Goal: Information Seeking & Learning: Find specific fact

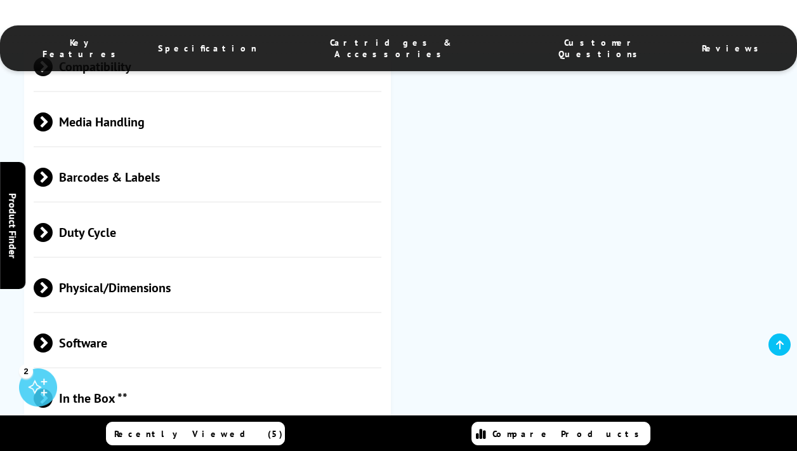
scroll to position [1404, 0]
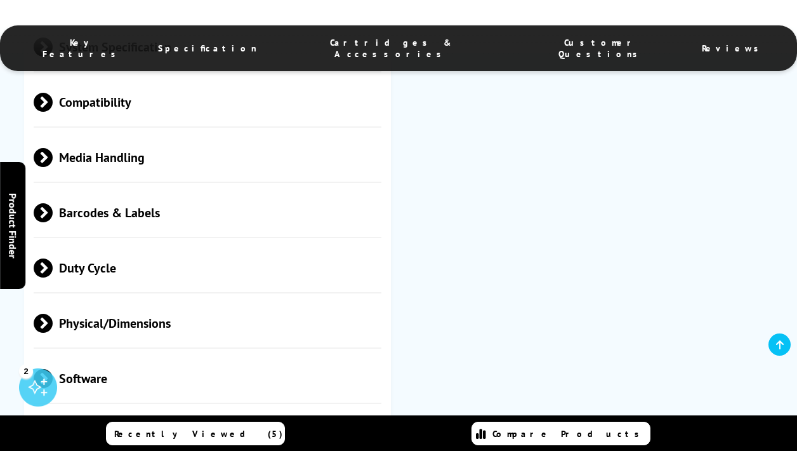
click at [174, 209] on span "Barcodes & Labels" at bounding box center [208, 213] width 348 height 48
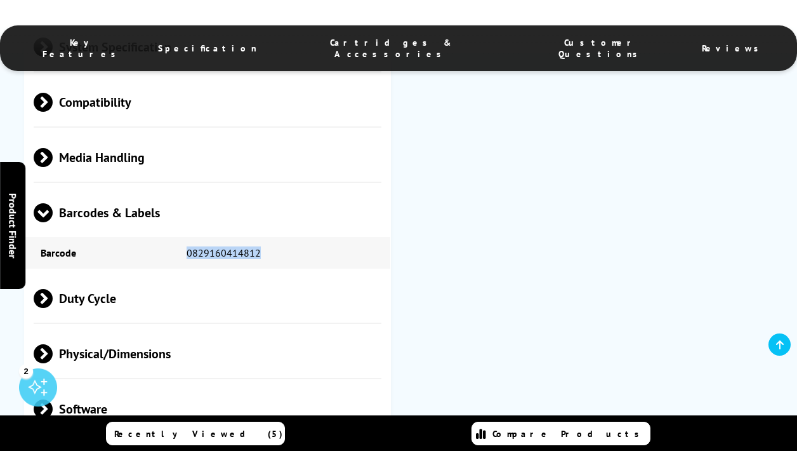
drag, startPoint x: 256, startPoint y: 239, endPoint x: 178, endPoint y: 242, distance: 78.7
click at [178, 242] on td "0829160414812" at bounding box center [281, 253] width 220 height 32
copy td "0829160414812"
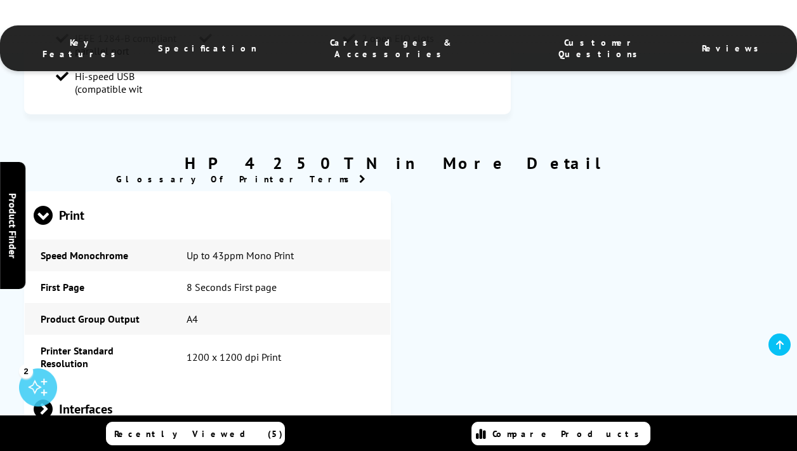
scroll to position [987, 0]
drag, startPoint x: 284, startPoint y: 334, endPoint x: 284, endPoint y: 346, distance: 11.4
click at [285, 346] on td "1200 x 1200 dpi Print" at bounding box center [281, 356] width 220 height 44
copy td "1200 x 1200 dpi Print"
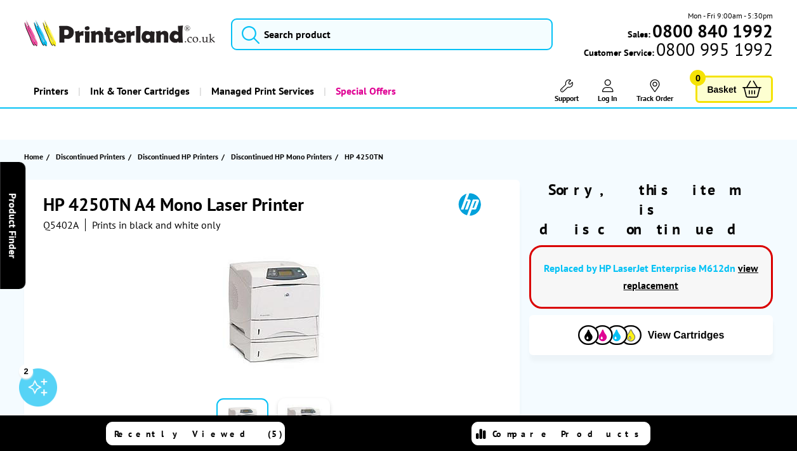
scroll to position [0, 0]
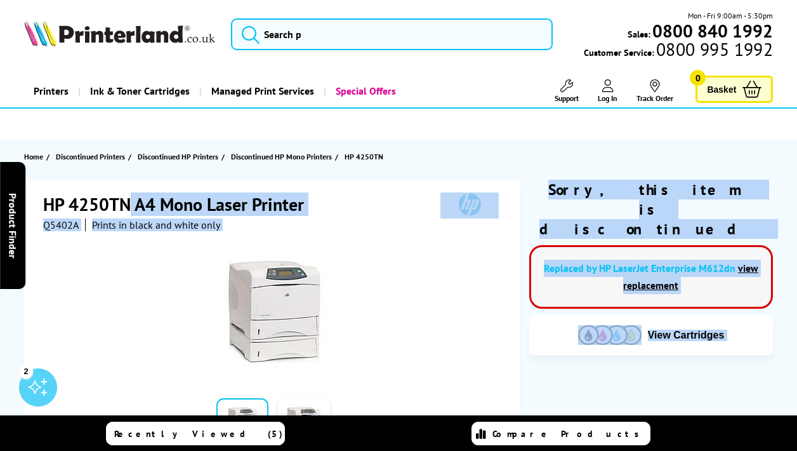
drag, startPoint x: 131, startPoint y: 203, endPoint x: 19, endPoint y: 202, distance: 111.7
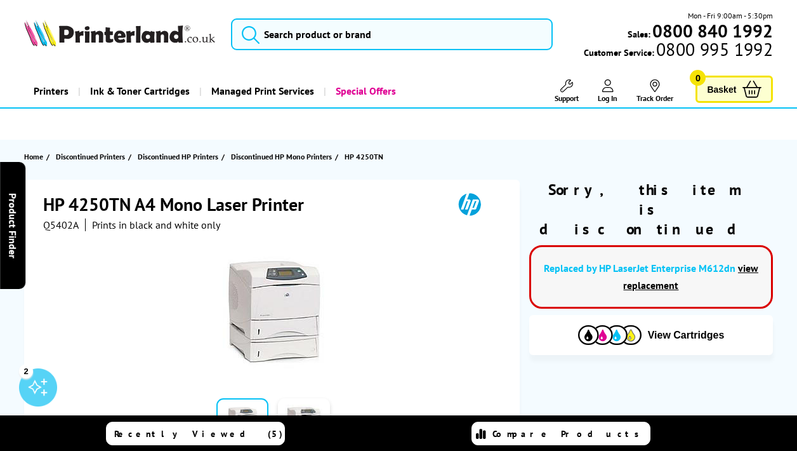
drag, startPoint x: 167, startPoint y: 188, endPoint x: 156, endPoint y: 194, distance: 12.5
click at [166, 188] on div "HP 4250TN A4 Mono Laser Printer Q5402A Prints in black and white only Add to Co…" at bounding box center [272, 367] width 496 height 374
drag, startPoint x: 131, startPoint y: 200, endPoint x: 43, endPoint y: 199, distance: 88.2
click at [43, 199] on h1 "HP 4250TN A4 Mono Laser Printer" at bounding box center [179, 203] width 273 height 23
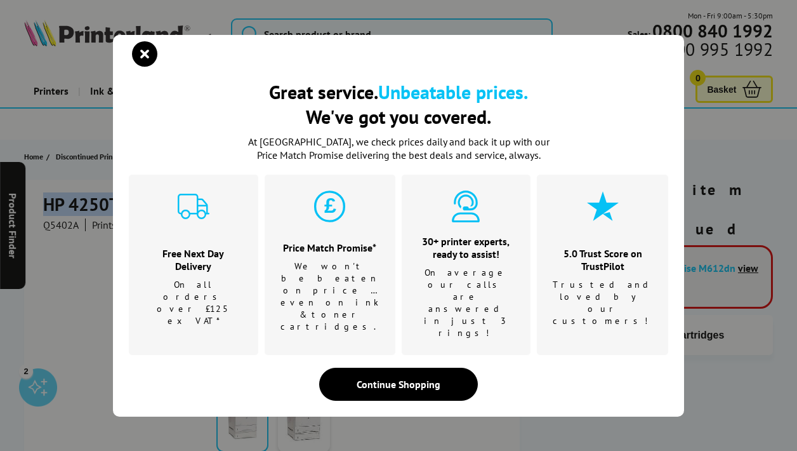
copy h1 "HP 4250TN"
drag, startPoint x: 139, startPoint y: 76, endPoint x: 128, endPoint y: 45, distance: 32.3
click at [141, 67] on icon "close modal" at bounding box center [144, 53] width 25 height 25
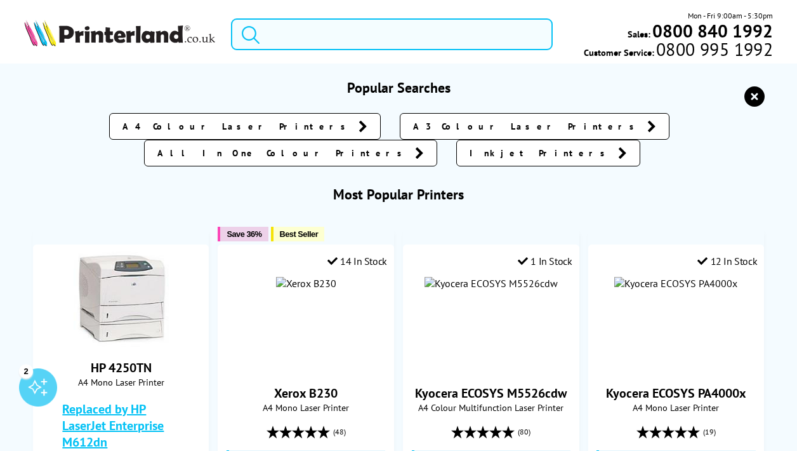
click at [341, 44] on input "search" at bounding box center [392, 34] width 322 height 32
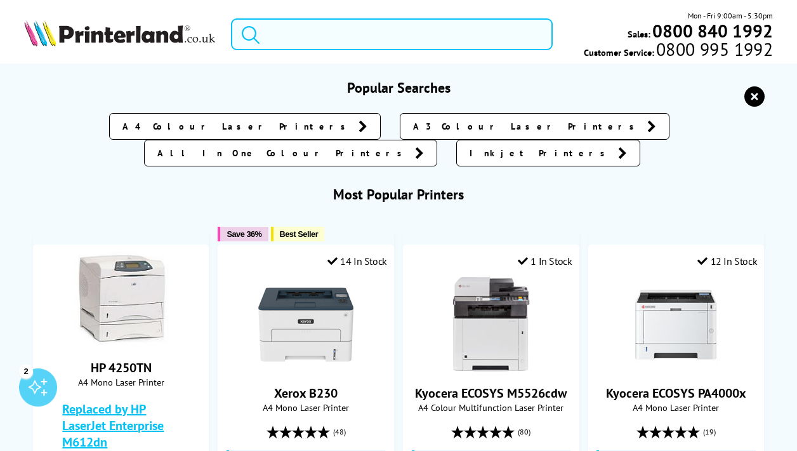
type input "v"
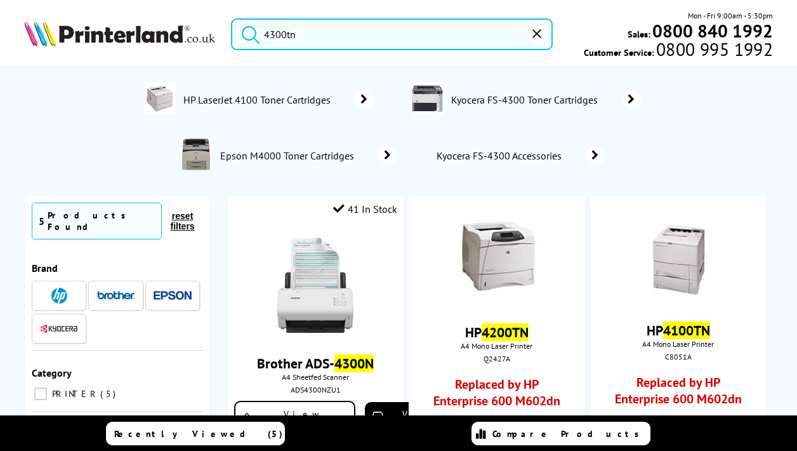
type input "4300tn"
click at [247, 32] on button "submit" at bounding box center [248, 32] width 32 height 28
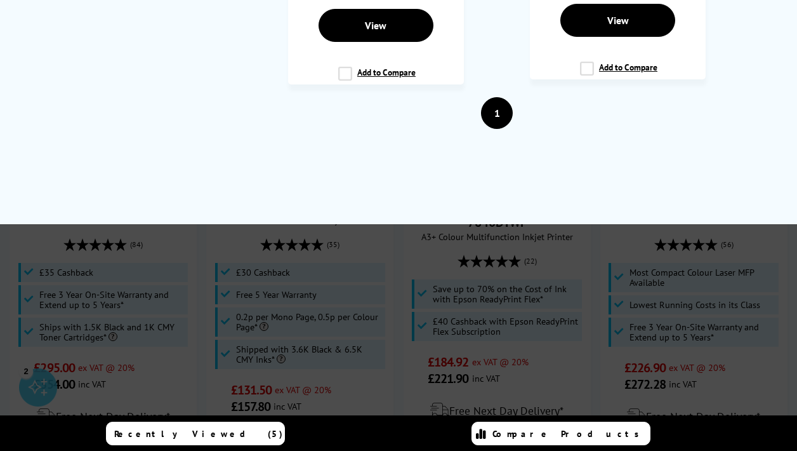
scroll to position [933, 0]
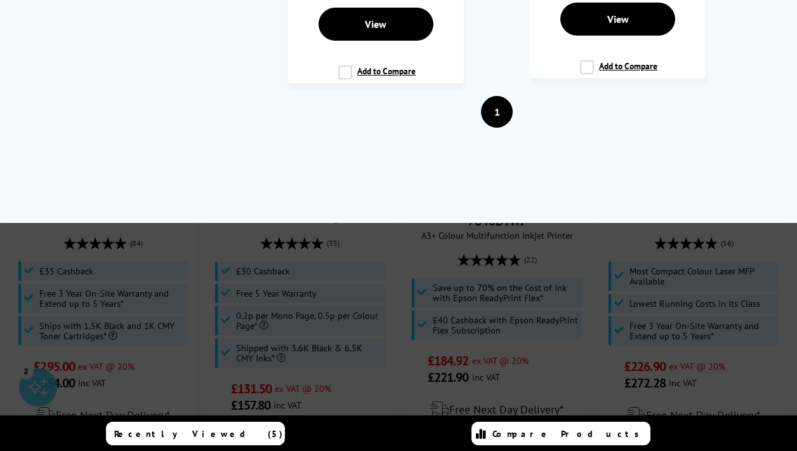
drag, startPoint x: 242, startPoint y: 235, endPoint x: 249, endPoint y: 209, distance: 26.9
click at [242, 235] on div at bounding box center [398, 304] width 797 height 451
click at [485, 255] on div at bounding box center [398, 304] width 797 height 451
drag, startPoint x: 488, startPoint y: 246, endPoint x: 510, endPoint y: 243, distance: 22.4
click at [490, 244] on div at bounding box center [398, 304] width 797 height 451
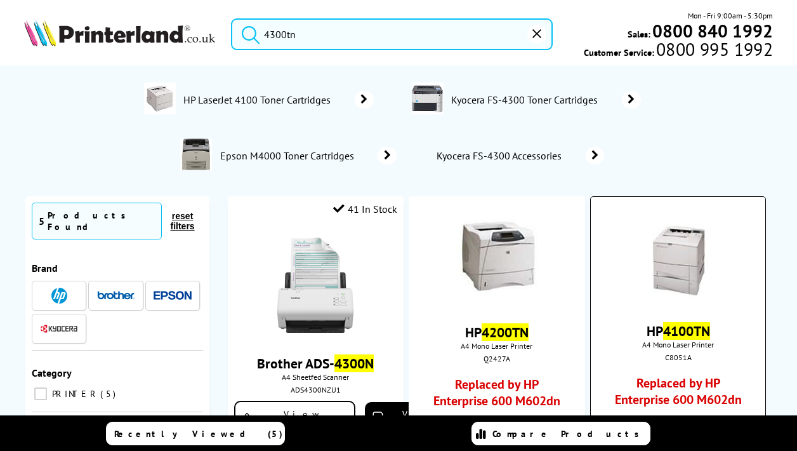
scroll to position [0, 0]
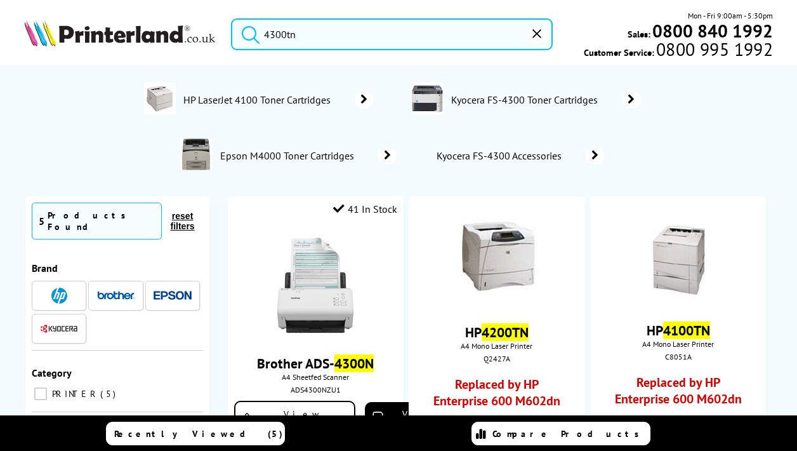
click at [532, 29] on button "reset" at bounding box center [536, 34] width 19 height 19
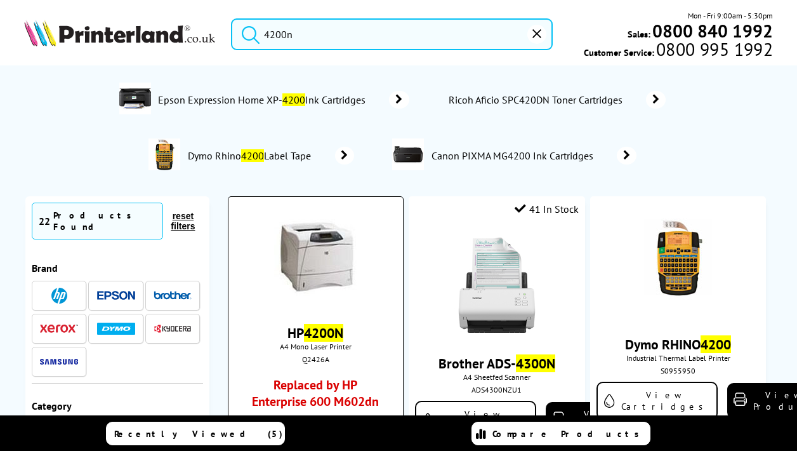
type input "4200n"
click at [317, 247] on img at bounding box center [315, 260] width 82 height 83
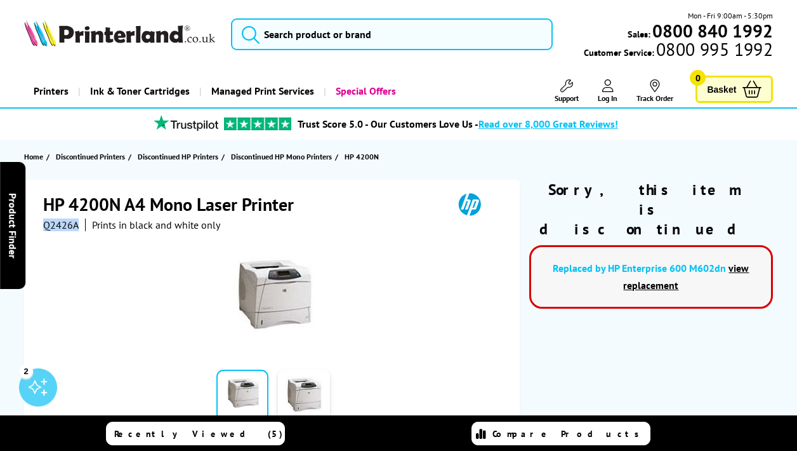
drag, startPoint x: 79, startPoint y: 223, endPoint x: 40, endPoint y: 219, distance: 39.6
click at [40, 219] on div "HP 4200N A4 Mono Laser Printer Q2426A Prints in black and white only Add to Com…" at bounding box center [272, 352] width 496 height 345
copy span "Q2426A"
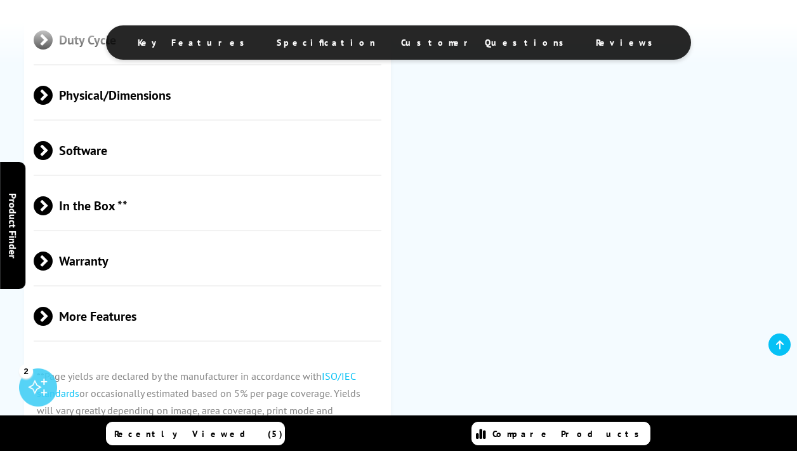
scroll to position [1406, 0]
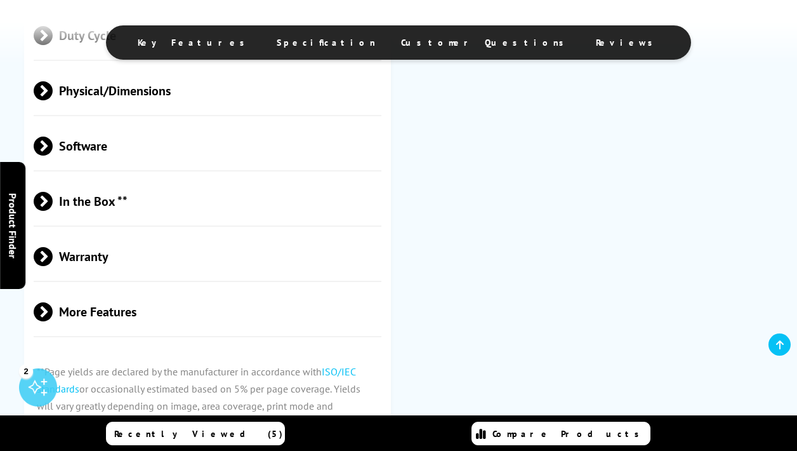
drag, startPoint x: 114, startPoint y: 305, endPoint x: 166, endPoint y: 295, distance: 52.9
click at [114, 305] on span "More Features" at bounding box center [208, 312] width 348 height 48
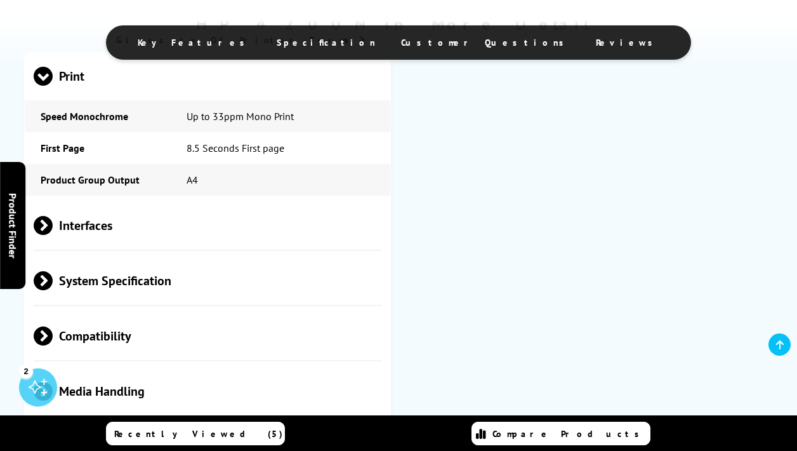
scroll to position [1050, 0]
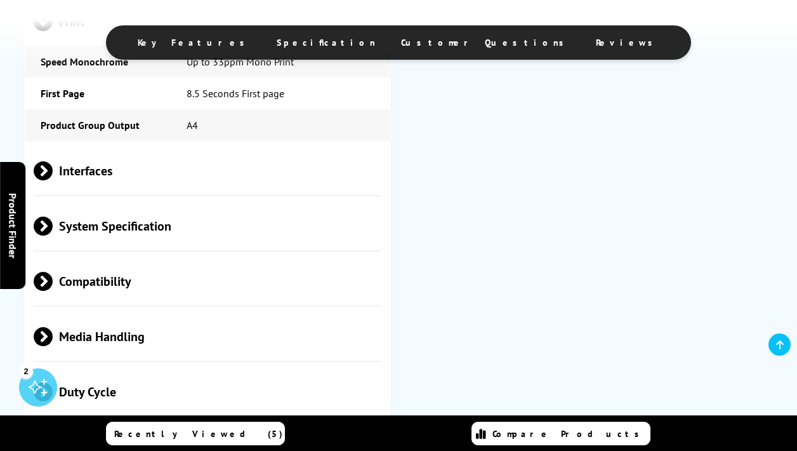
drag, startPoint x: 138, startPoint y: 159, endPoint x: 187, endPoint y: 158, distance: 48.9
click at [138, 159] on span "Interfaces" at bounding box center [208, 171] width 348 height 48
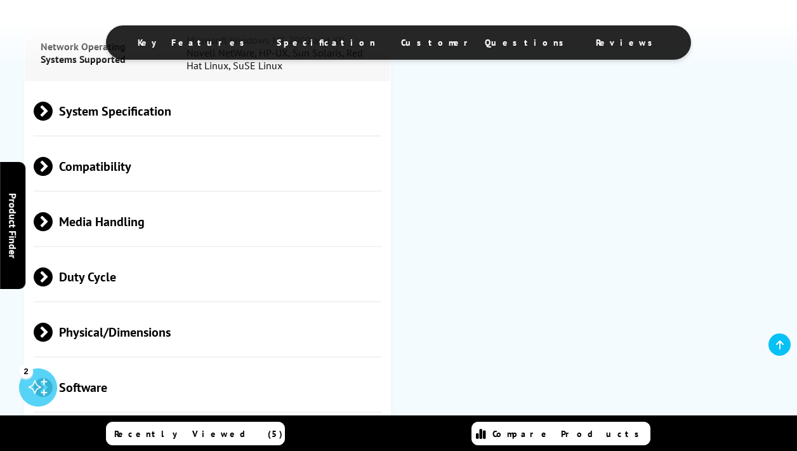
scroll to position [1444, 0]
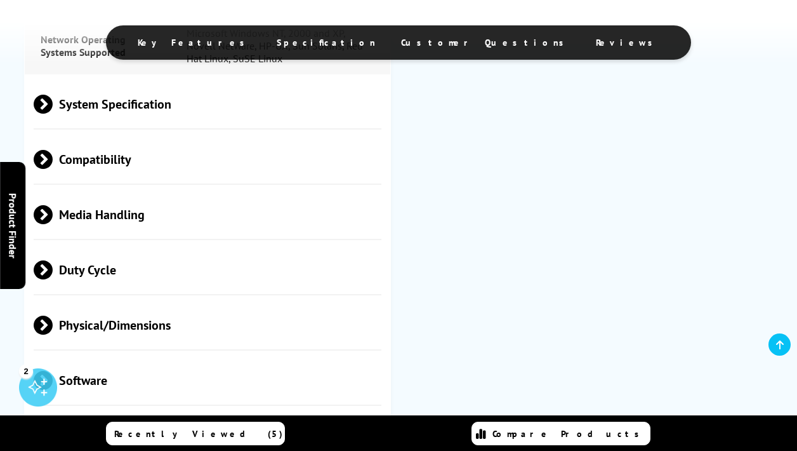
click at [202, 159] on span "Compatibility" at bounding box center [208, 160] width 348 height 48
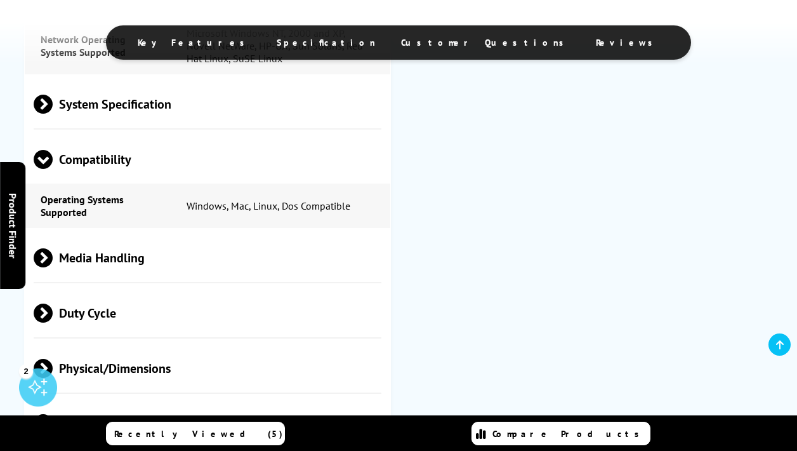
drag, startPoint x: 178, startPoint y: 114, endPoint x: 181, endPoint y: 128, distance: 14.9
click at [178, 114] on span "System Specification" at bounding box center [208, 105] width 348 height 48
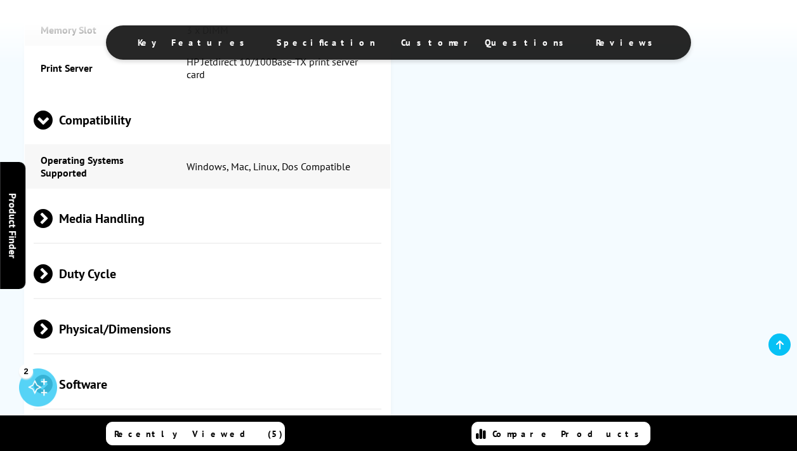
scroll to position [1854, 0]
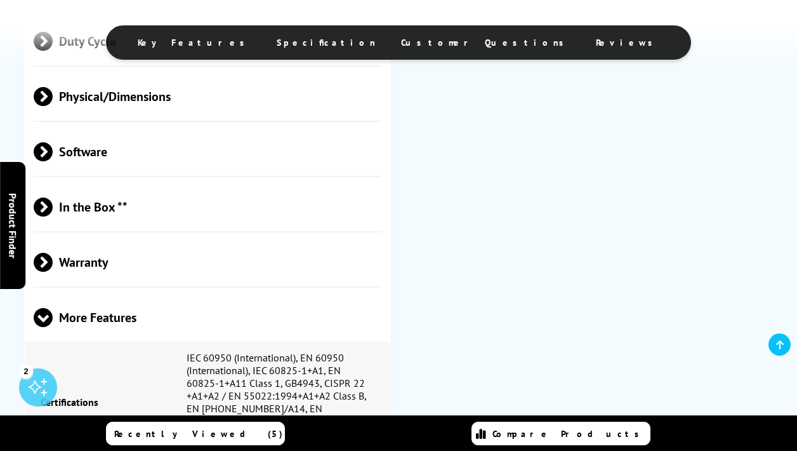
click at [210, 161] on span "Software" at bounding box center [208, 152] width 348 height 48
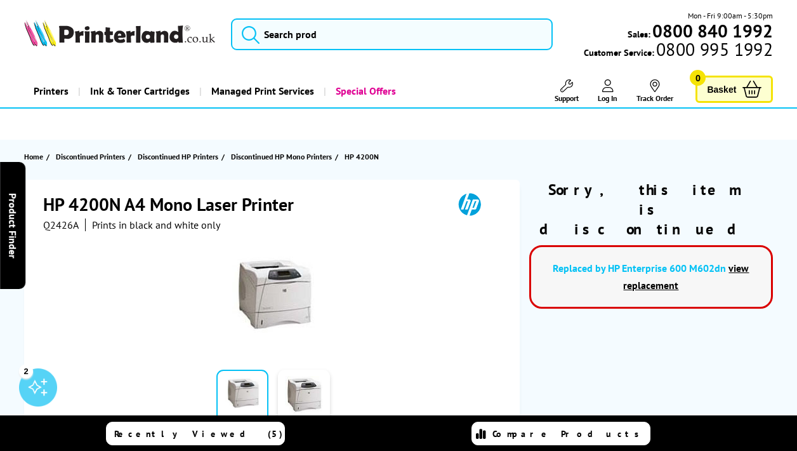
scroll to position [0, 0]
drag, startPoint x: 78, startPoint y: 216, endPoint x: 135, endPoint y: 213, distance: 56.6
click at [74, 218] on div "HP 4200N A4 Mono Laser Printer Q2426A Prints in black and white only" at bounding box center [273, 211] width 461 height 39
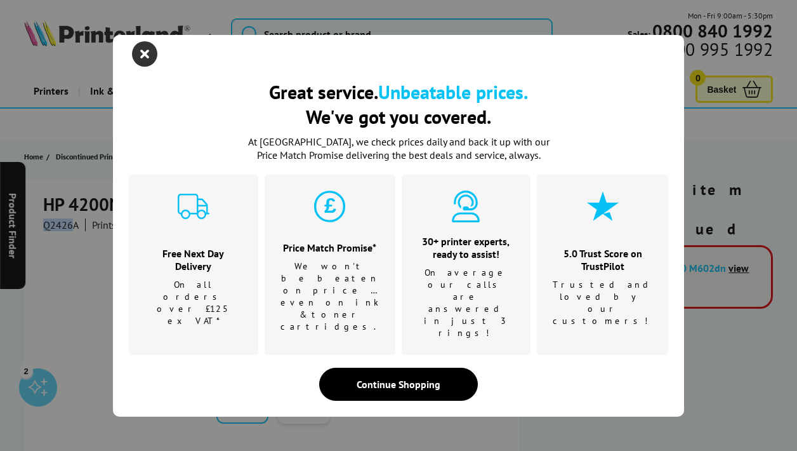
click at [140, 67] on icon "close modal" at bounding box center [144, 53] width 25 height 25
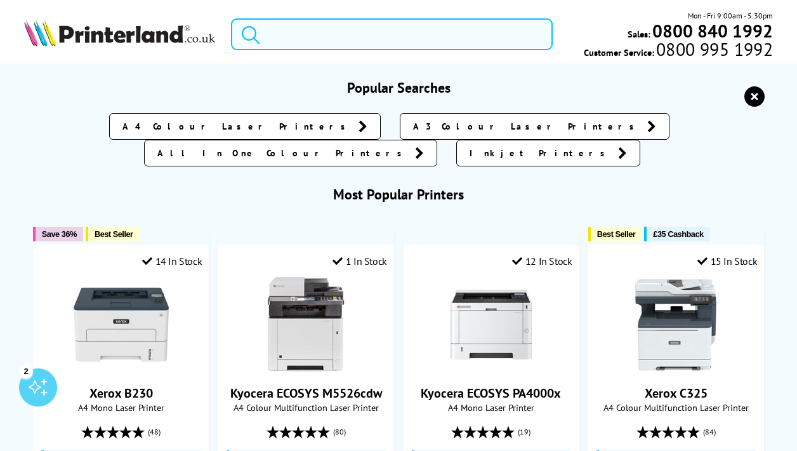
click at [392, 36] on input "search" at bounding box center [392, 34] width 322 height 32
paste input "P4515"
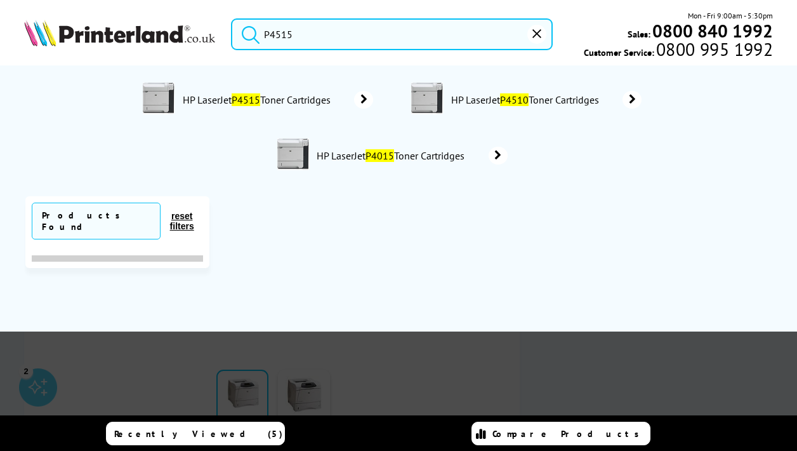
type input "P4515"
click at [247, 32] on button "submit" at bounding box center [248, 32] width 32 height 28
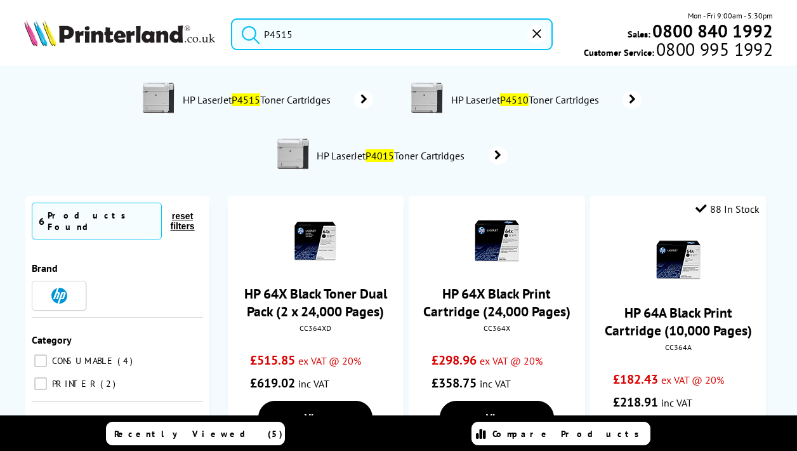
click at [543, 30] on button "reset" at bounding box center [536, 34] width 19 height 19
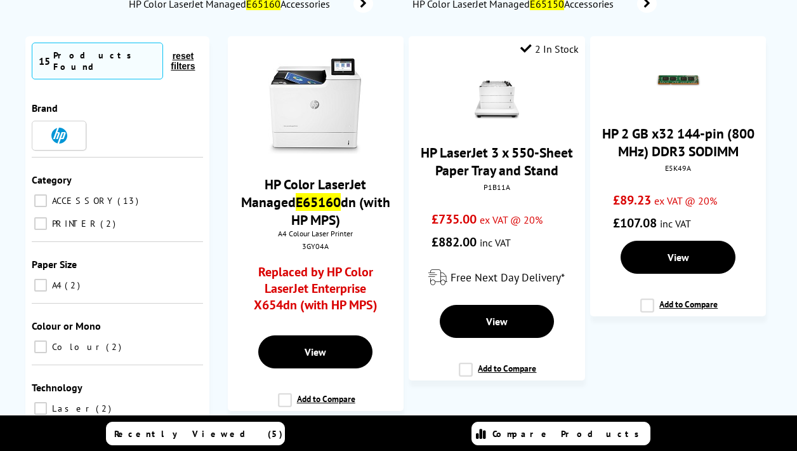
scroll to position [89, 0]
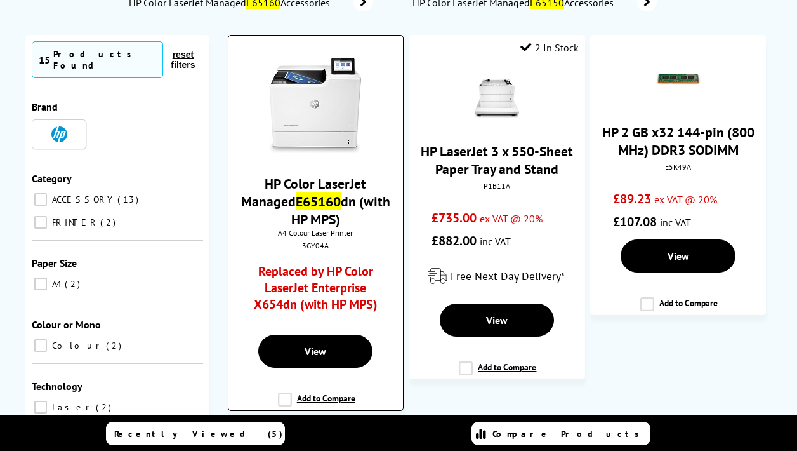
type input "E65160"
click at [327, 110] on img at bounding box center [315, 105] width 95 height 95
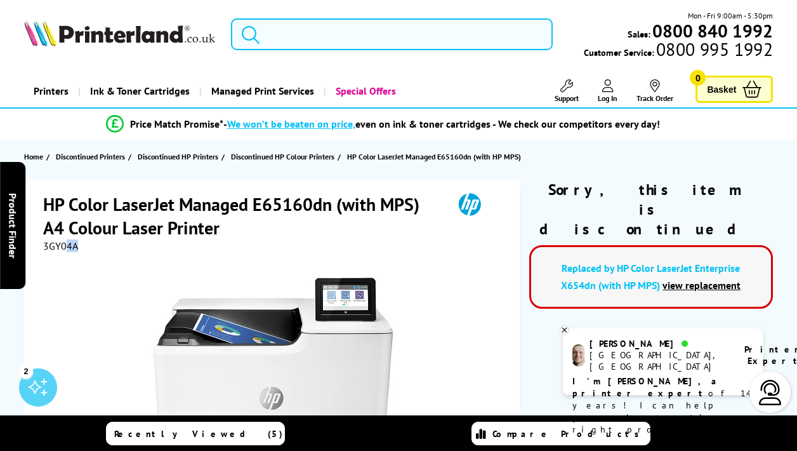
drag, startPoint x: 87, startPoint y: 242, endPoint x: 67, endPoint y: 249, distance: 20.7
click at [66, 248] on div "3GY04A" at bounding box center [273, 245] width 461 height 13
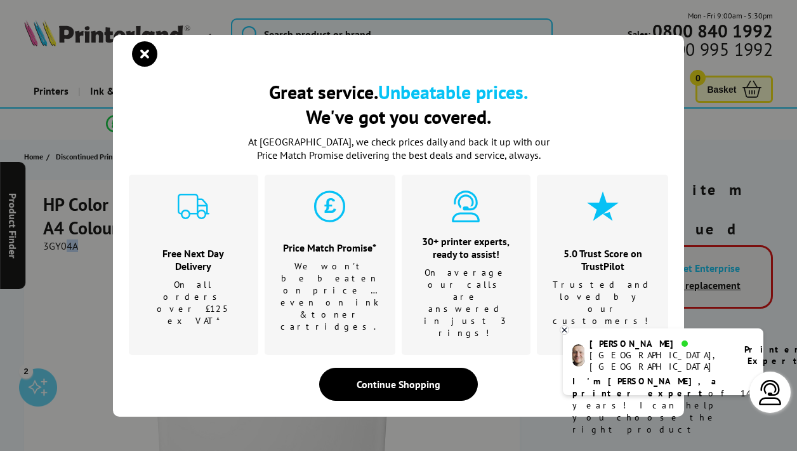
drag, startPoint x: 152, startPoint y: 82, endPoint x: 138, endPoint y: 187, distance: 105.6
click at [152, 67] on icon "close modal" at bounding box center [144, 53] width 25 height 25
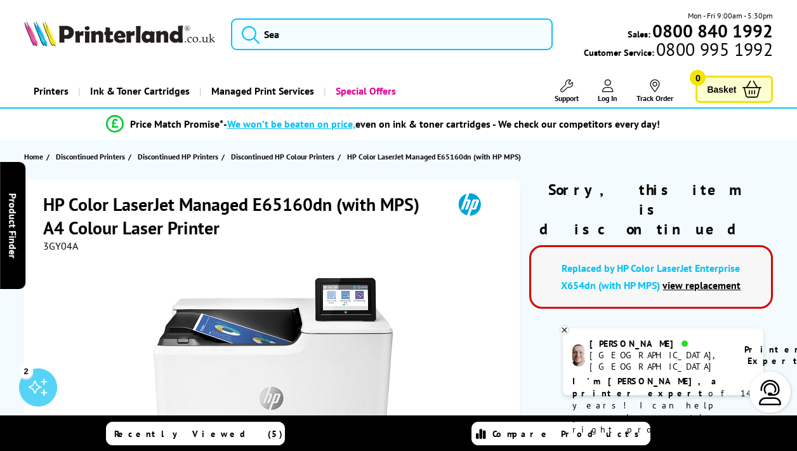
click at [84, 241] on div "3GY04A" at bounding box center [273, 245] width 461 height 13
drag, startPoint x: 78, startPoint y: 243, endPoint x: 39, endPoint y: 244, distance: 38.7
click at [39, 244] on div "HP Color LaserJet Managed E65160dn (with MPS) A4 Colour Laser Printer 3GY04A Ad…" at bounding box center [272, 446] width 496 height 532
copy span "3GY04A"
click at [446, 32] on input "search" at bounding box center [392, 34] width 322 height 32
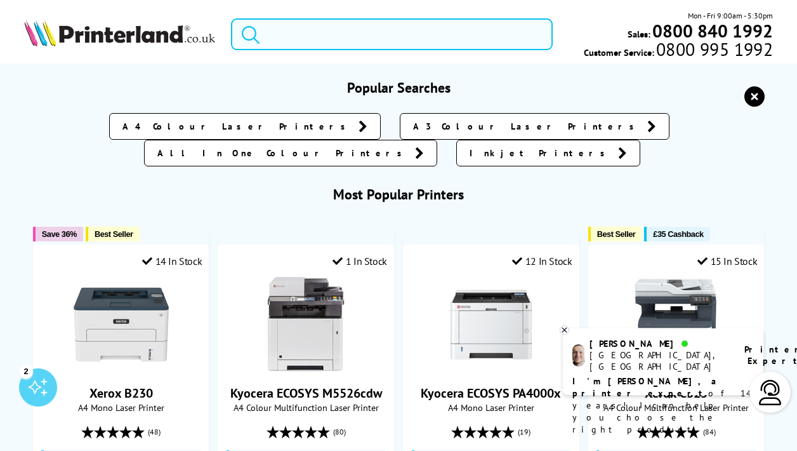
paste input "E6055"
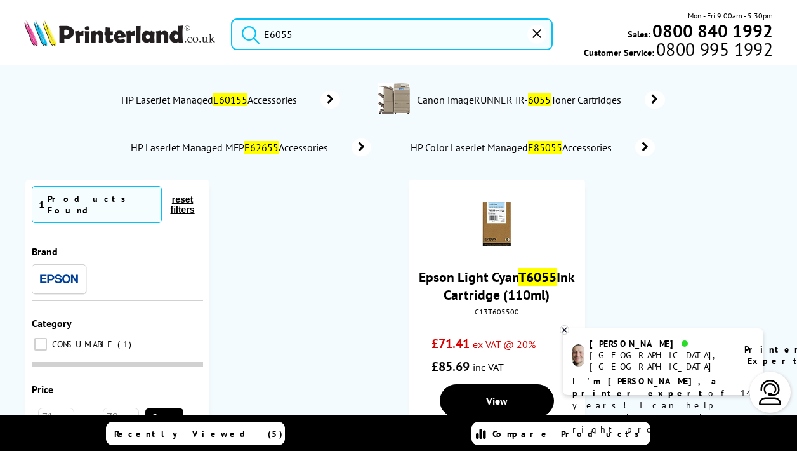
type input "E6055"
click at [247, 32] on button "submit" at bounding box center [248, 32] width 32 height 28
click at [404, 43] on input "E6055" at bounding box center [392, 34] width 322 height 32
click at [255, 30] on icon "submit" at bounding box center [251, 35] width 18 height 18
click at [543, 37] on button "reset" at bounding box center [536, 34] width 19 height 19
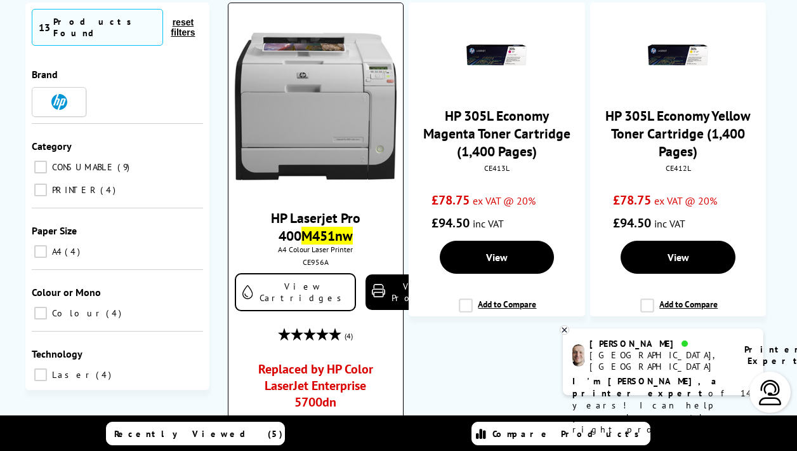
scroll to position [198, 0]
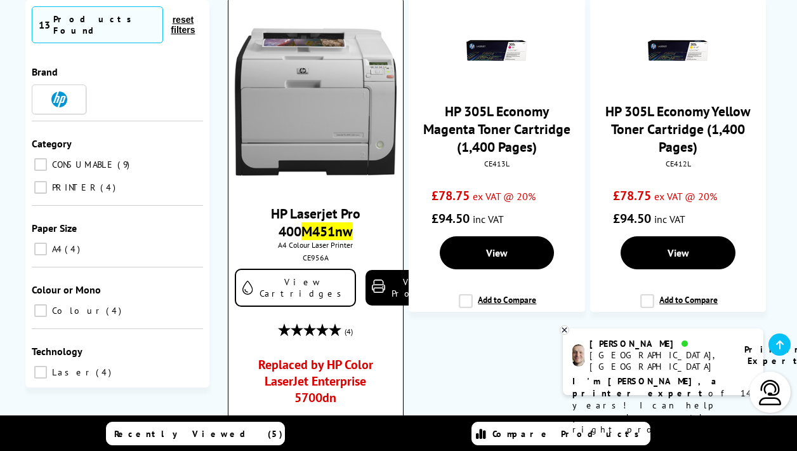
type input "M451nw"
click at [346, 240] on span "A4 Colour Laser Printer" at bounding box center [316, 245] width 162 height 10
click at [315, 220] on link "HP Laserjet Pro 400 M451nw" at bounding box center [315, 222] width 89 height 36
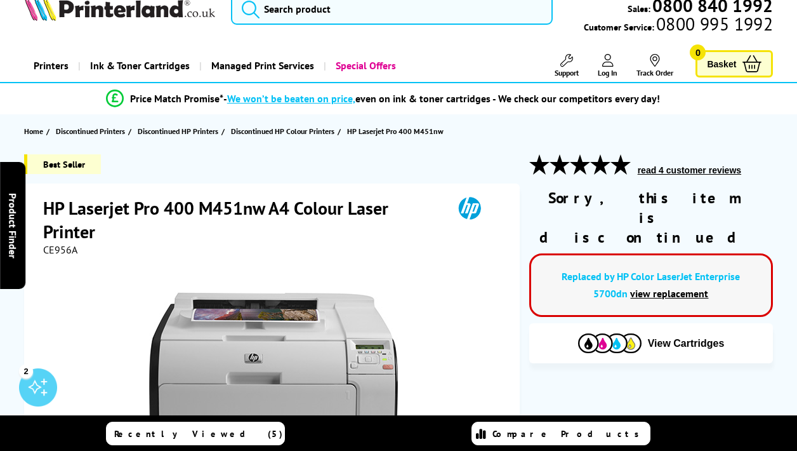
scroll to position [29, 0]
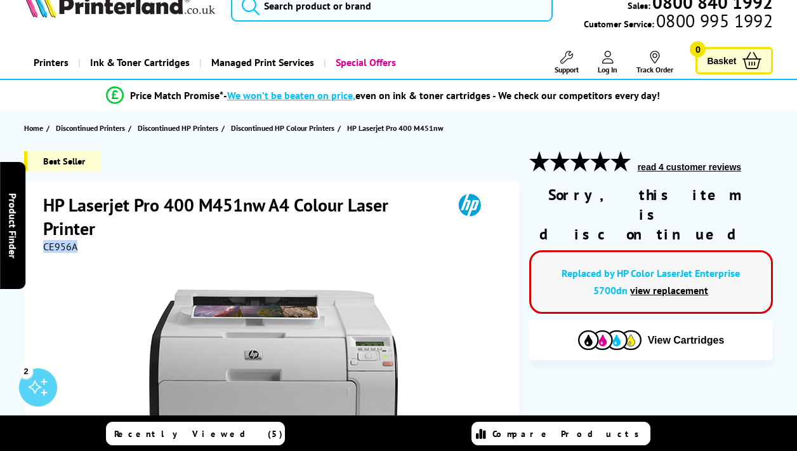
drag, startPoint x: 76, startPoint y: 244, endPoint x: 34, endPoint y: 246, distance: 42.5
click at [34, 246] on div "HP Laserjet Pro 400 M451nw A4 Colour Laser Printer CE956A Add to Compare In the…" at bounding box center [272, 446] width 496 height 532
copy span "CE956A"
click at [357, 16] on input "search" at bounding box center [392, 6] width 322 height 32
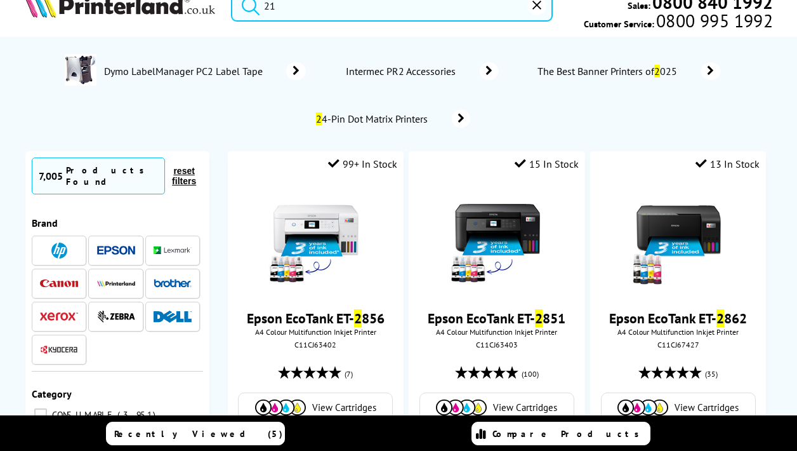
scroll to position [0, 0]
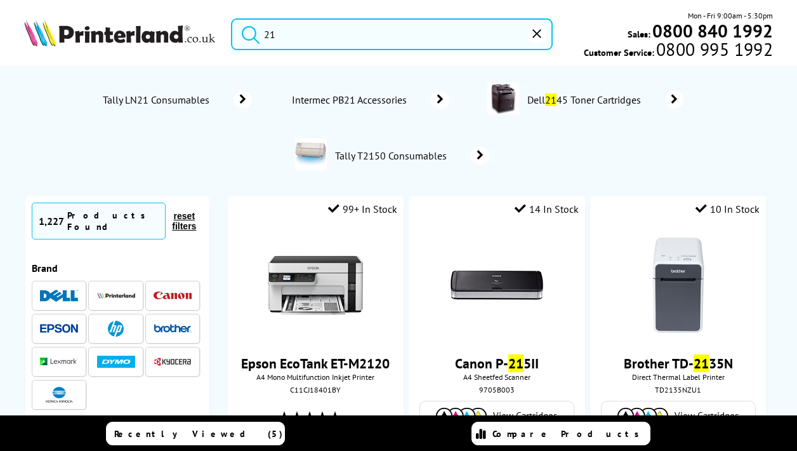
type input "2"
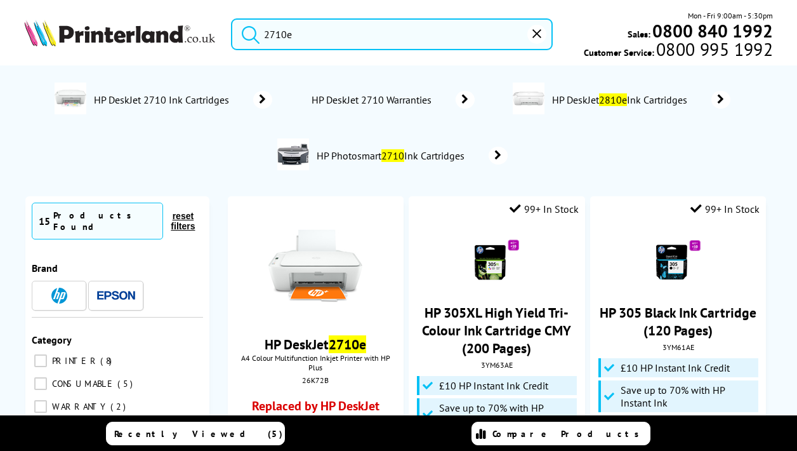
type input "2710e"
click at [247, 32] on button "submit" at bounding box center [248, 32] width 32 height 28
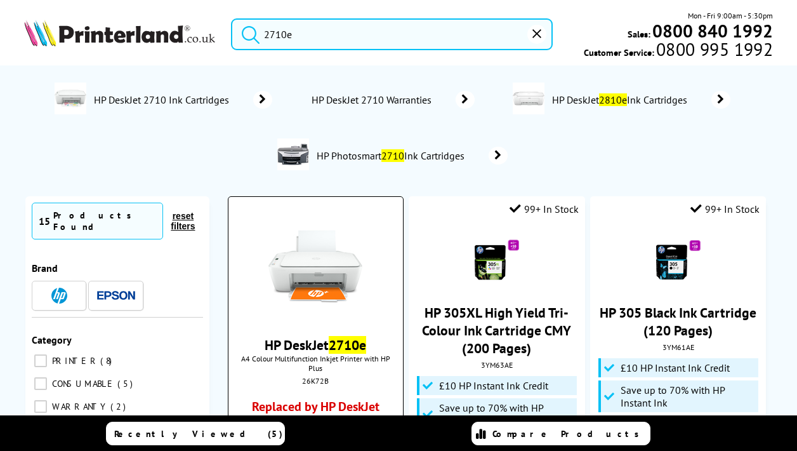
click at [274, 267] on img at bounding box center [315, 266] width 95 height 95
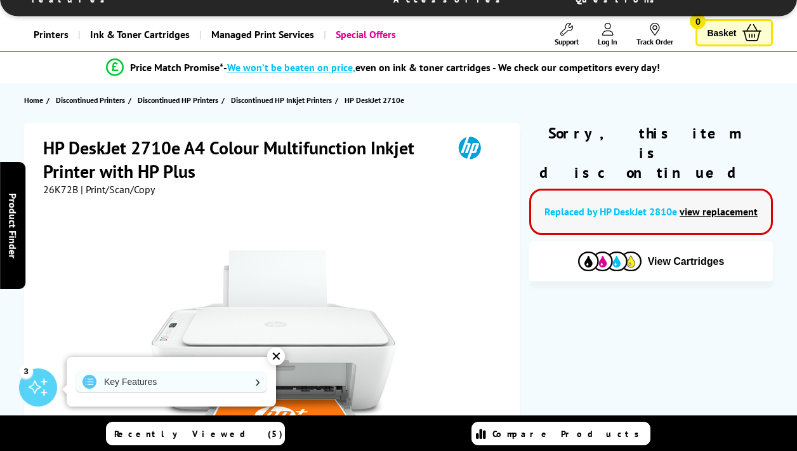
scroll to position [59, 0]
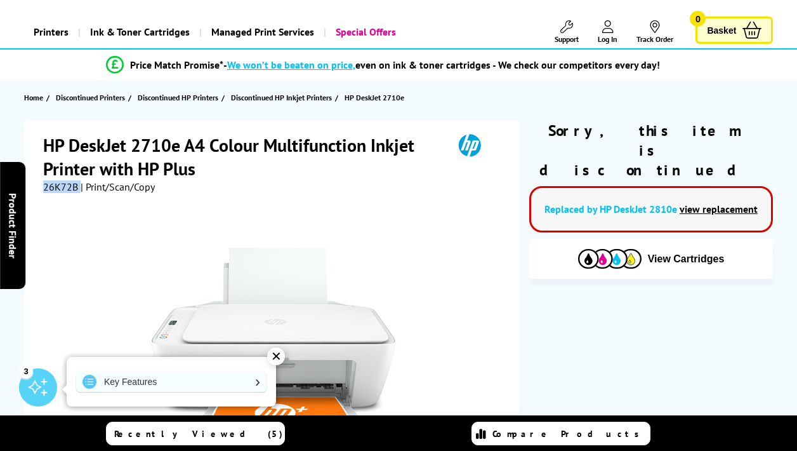
drag, startPoint x: 77, startPoint y: 184, endPoint x: 42, endPoint y: 187, distance: 35.0
click at [42, 187] on div "HP DeskJet 2710e A4 Colour Multifunction Inkjet Printer with HP Plus 26K72B | P…" at bounding box center [272, 405] width 496 height 568
copy div "26K72B"
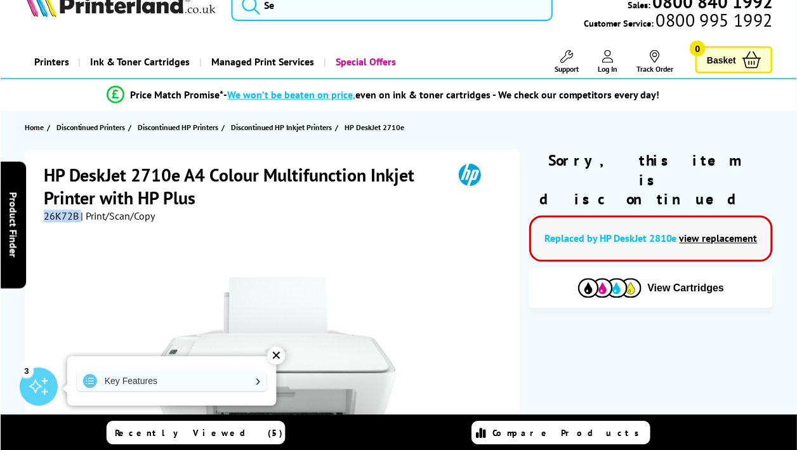
scroll to position [25, 0]
